Goal: Transaction & Acquisition: Book appointment/travel/reservation

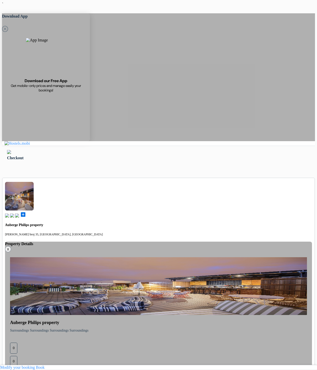
drag, startPoint x: 147, startPoint y: 63, endPoint x: 140, endPoint y: 75, distance: 14.2
